Goal: Navigation & Orientation: Find specific page/section

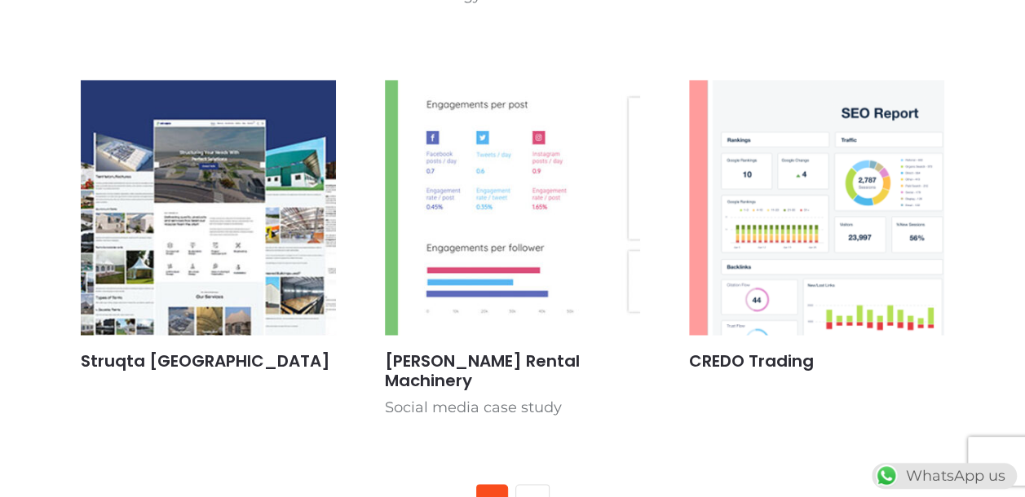
scroll to position [1011, 0]
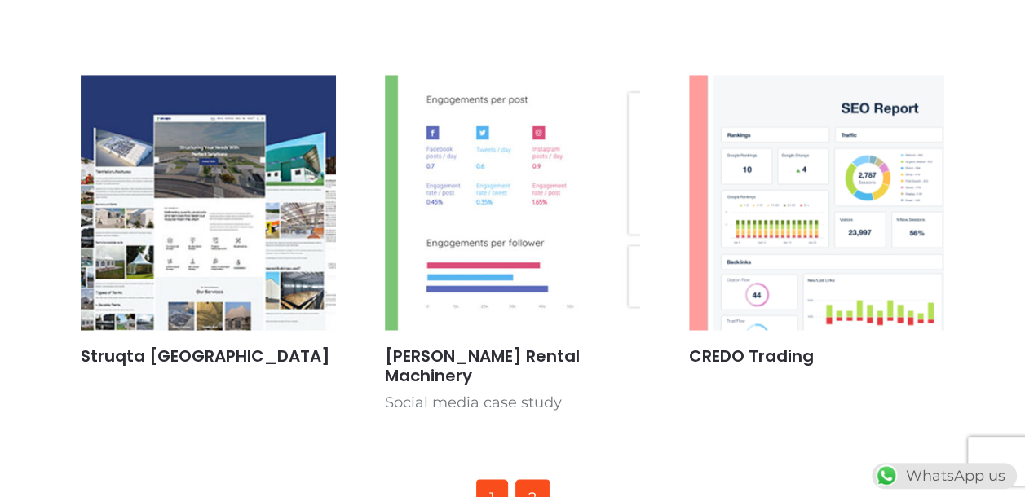
click at [528, 479] on link "2" at bounding box center [532, 498] width 34 height 39
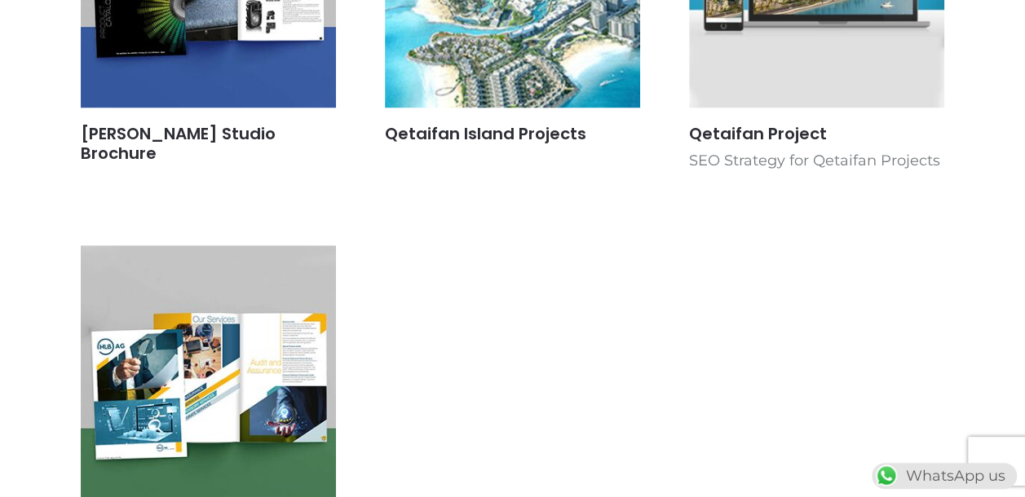
scroll to position [489, 0]
